Goal: Information Seeking & Learning: Learn about a topic

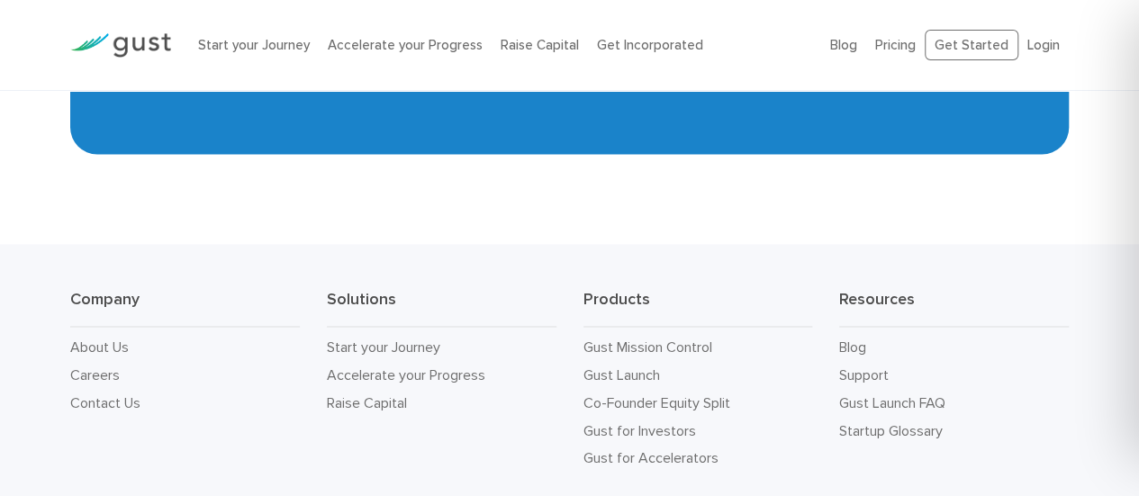
scroll to position [8220, 0]
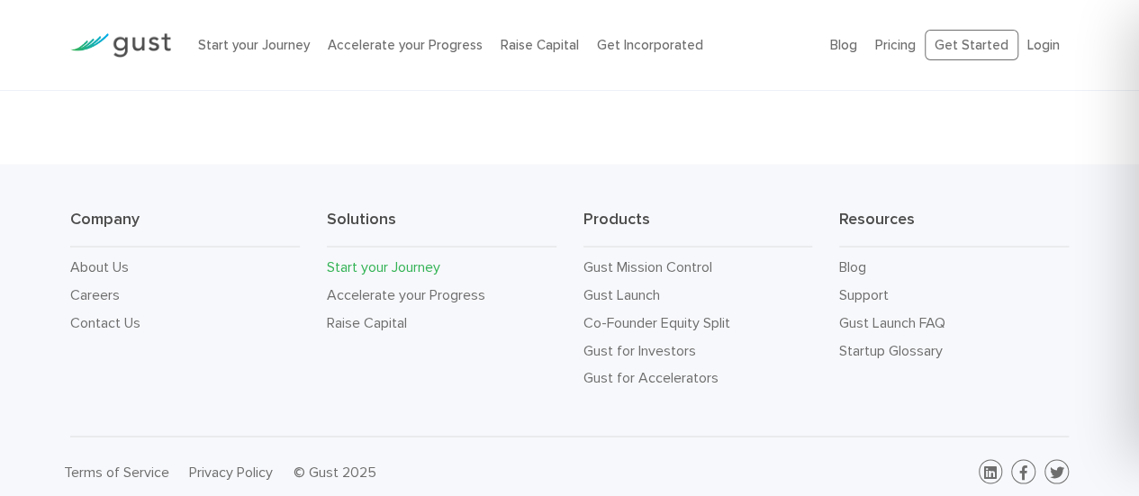
click at [358, 258] on link "Start your Journey" at bounding box center [383, 266] width 113 height 17
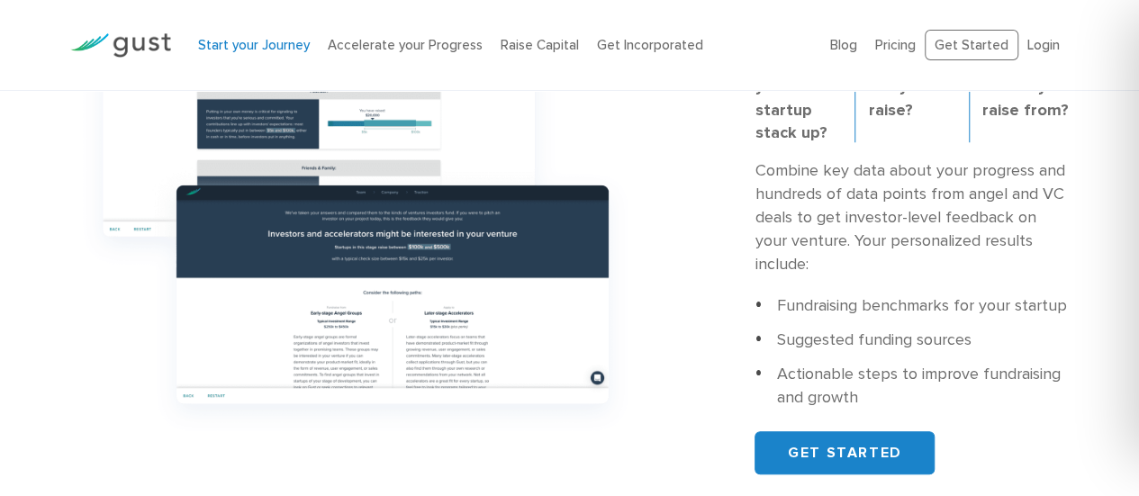
scroll to position [732, 0]
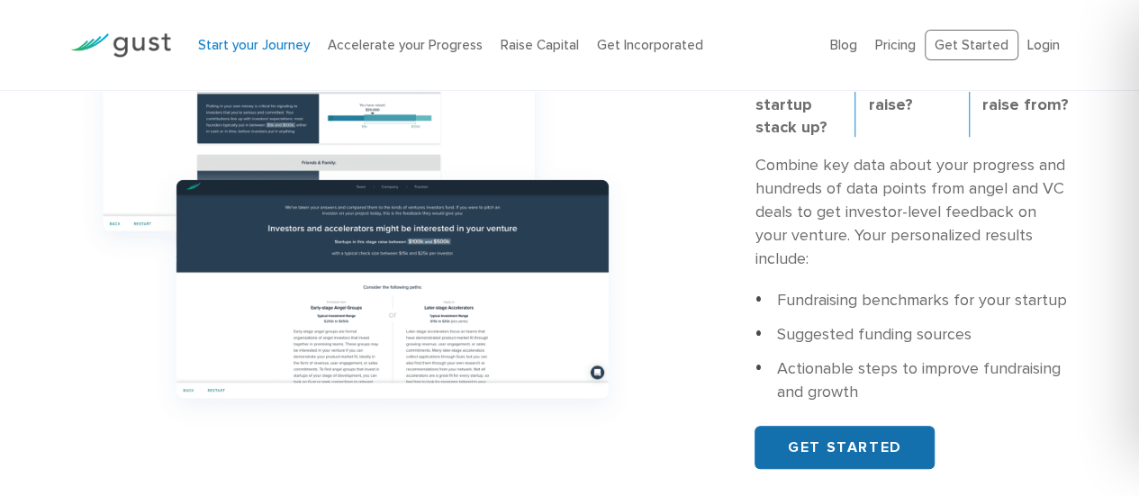
click at [833, 426] on link "GET STARTED" at bounding box center [845, 447] width 180 height 43
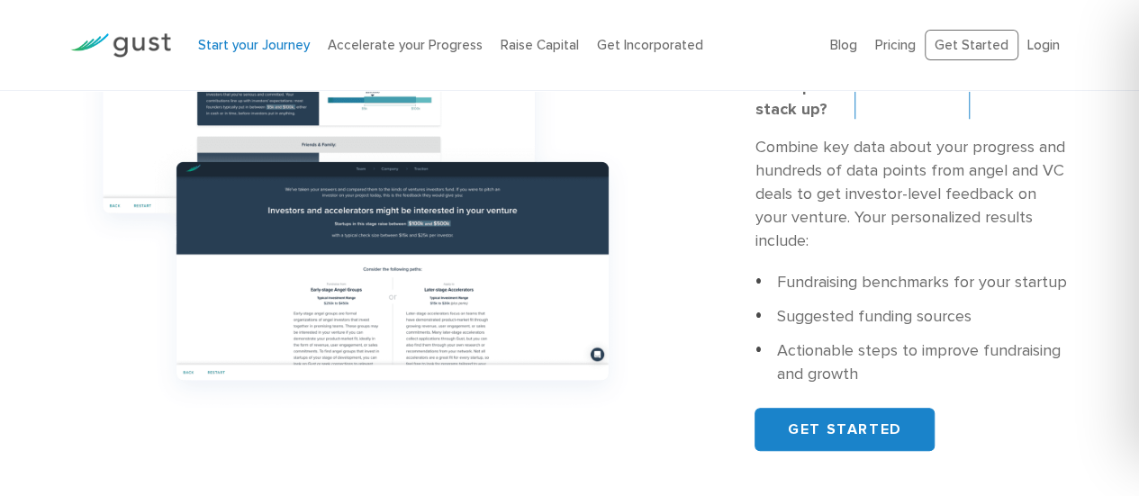
scroll to position [732, 0]
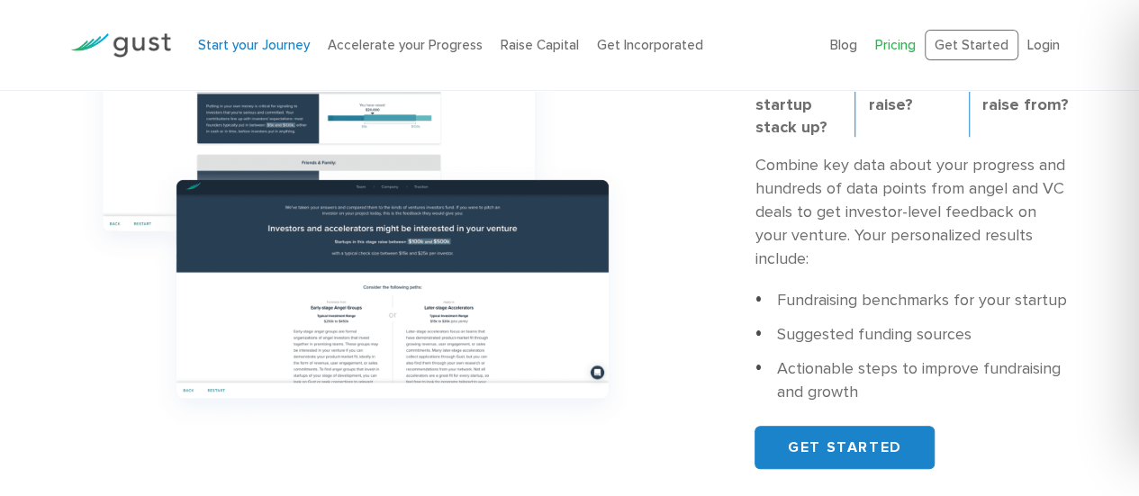
click at [902, 42] on link "Pricing" at bounding box center [895, 45] width 41 height 16
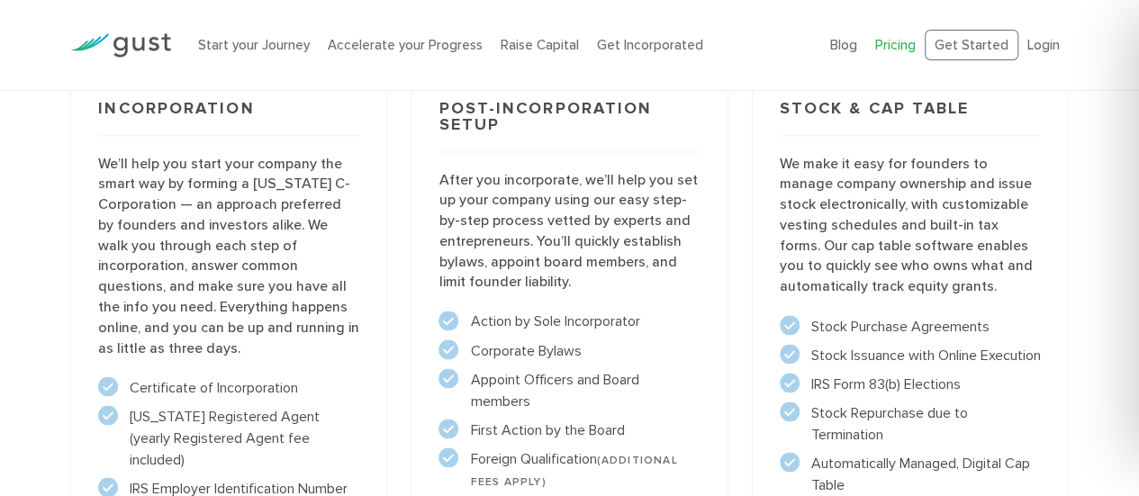
scroll to position [1383, 0]
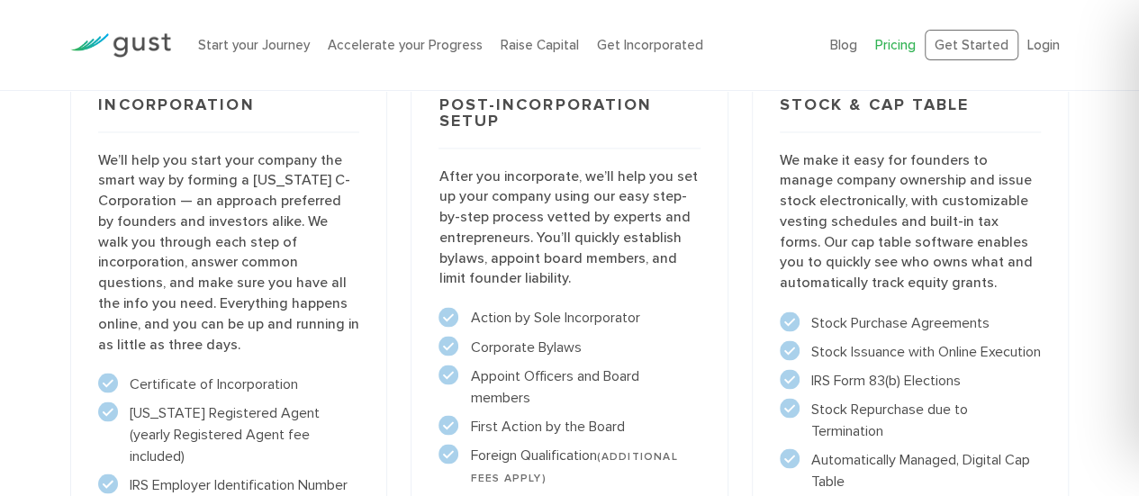
drag, startPoint x: 1140, startPoint y: 62, endPoint x: 1145, endPoint y: 243, distance: 181.1
click at [1138, 243] on html "Start your Journey Accelerate your Progress Raise Capital Get Incorporated Blog…" at bounding box center [569, 406] width 1139 height 3578
click at [532, 47] on link "Raise Capital" at bounding box center [540, 45] width 78 height 16
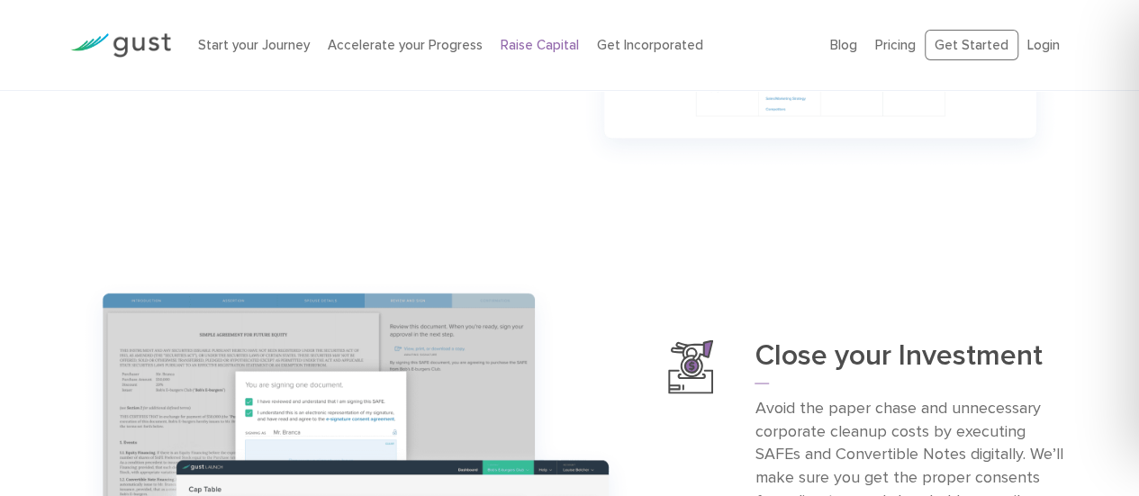
scroll to position [1354, 0]
